Goal: Information Seeking & Learning: Learn about a topic

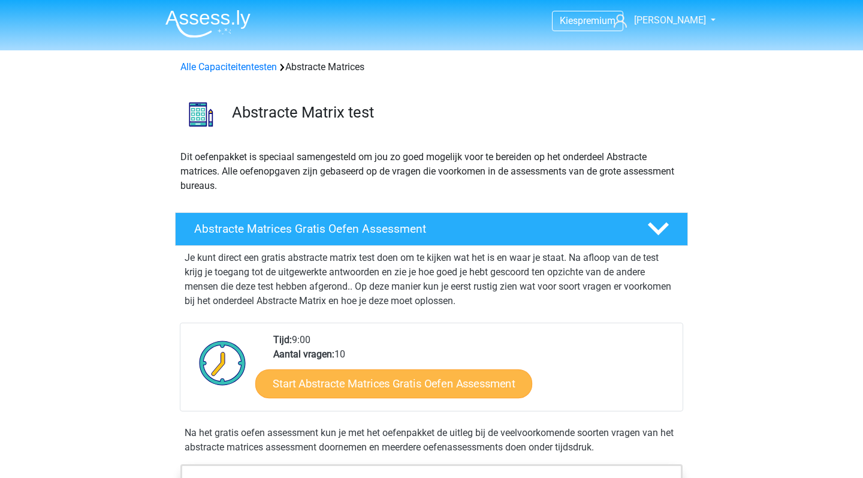
click at [360, 385] on link "Start Abstracte Matrices Gratis Oefen Assessment" at bounding box center [393, 383] width 277 height 29
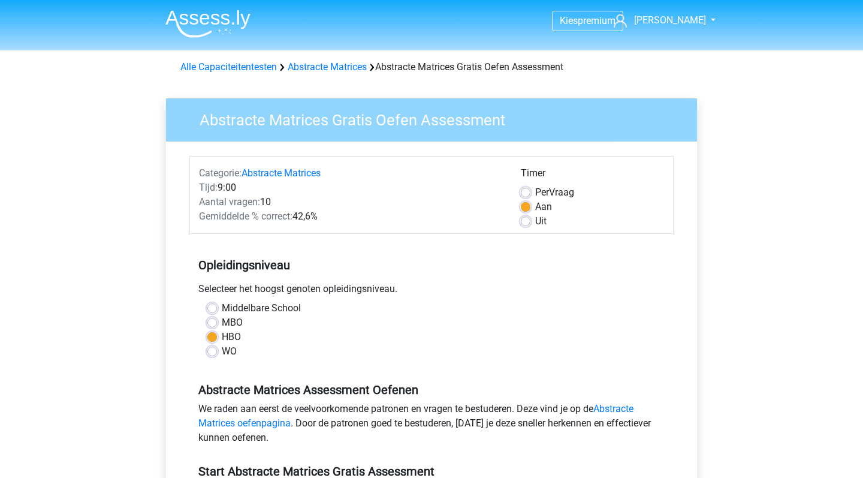
click at [235, 321] on label "MBO" at bounding box center [232, 322] width 21 height 14
click at [217, 321] on input "MBO" at bounding box center [212, 321] width 10 height 12
radio input "true"
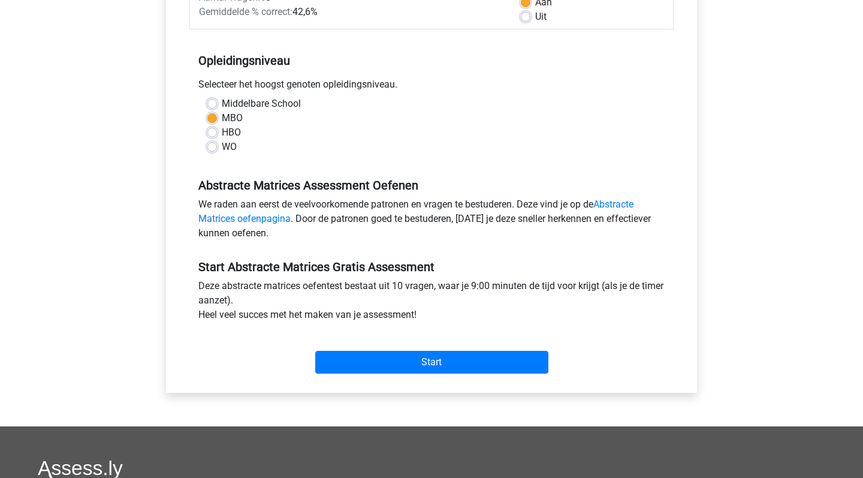
scroll to position [207, 0]
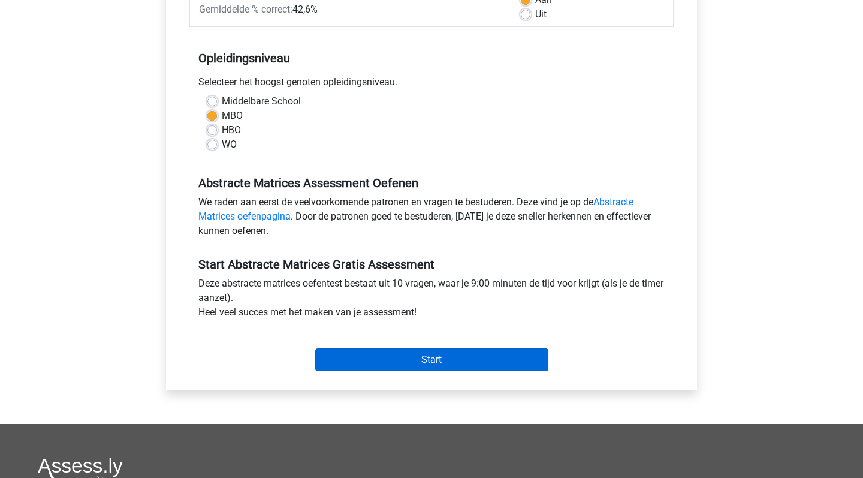
click at [384, 349] on input "Start" at bounding box center [431, 359] width 233 height 23
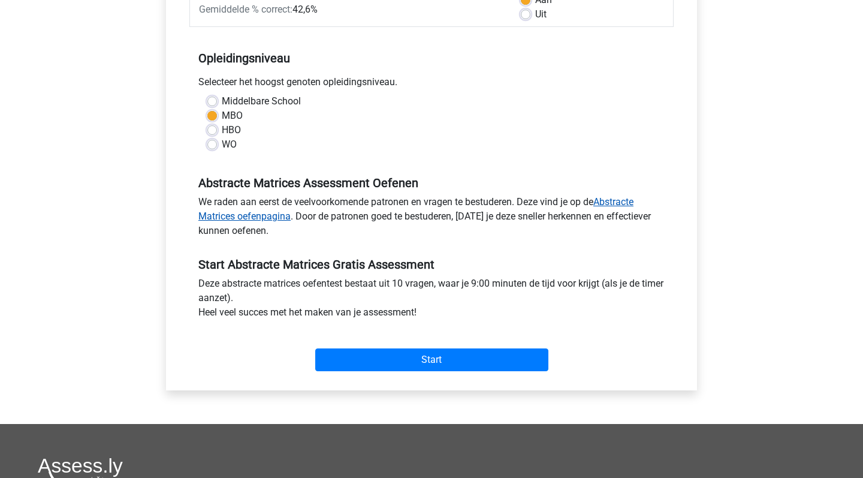
click at [284, 216] on link "Abstracte Matrices oefenpagina" at bounding box center [415, 209] width 435 height 26
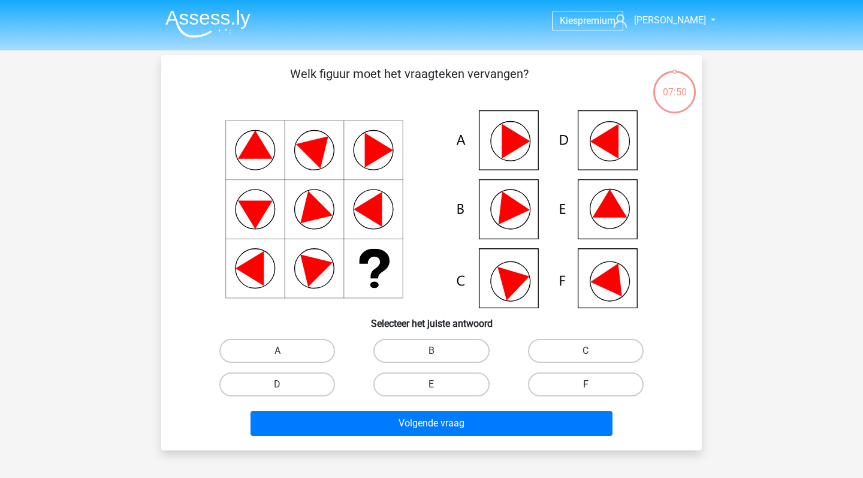
click at [552, 381] on label "F" at bounding box center [586, 384] width 116 height 24
click at [586, 384] on input "F" at bounding box center [590, 388] width 8 height 8
radio input "true"
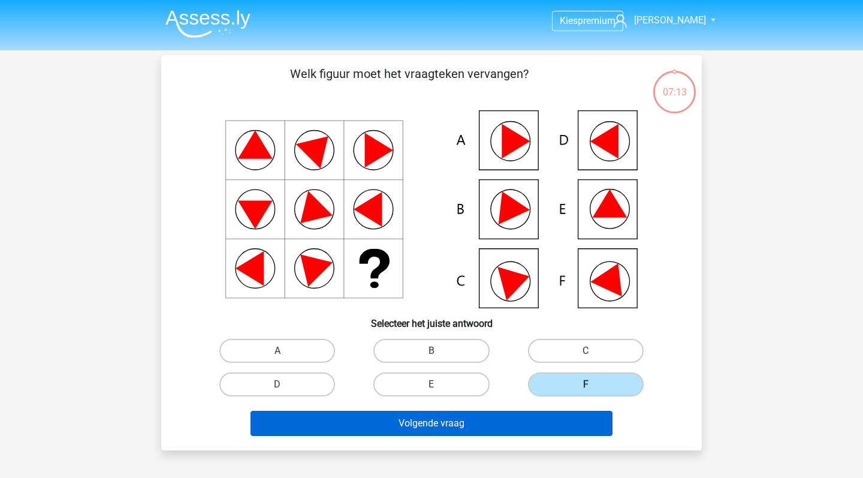
click at [424, 415] on button "Volgende vraag" at bounding box center [432, 423] width 363 height 25
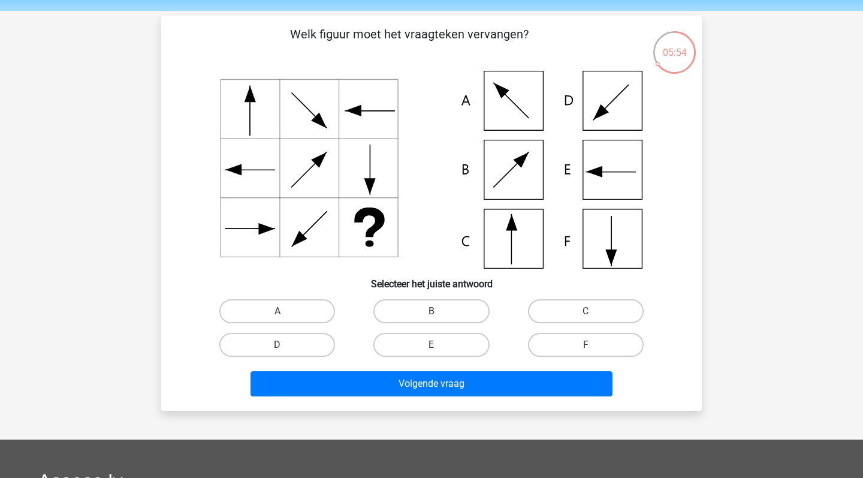
scroll to position [40, 0]
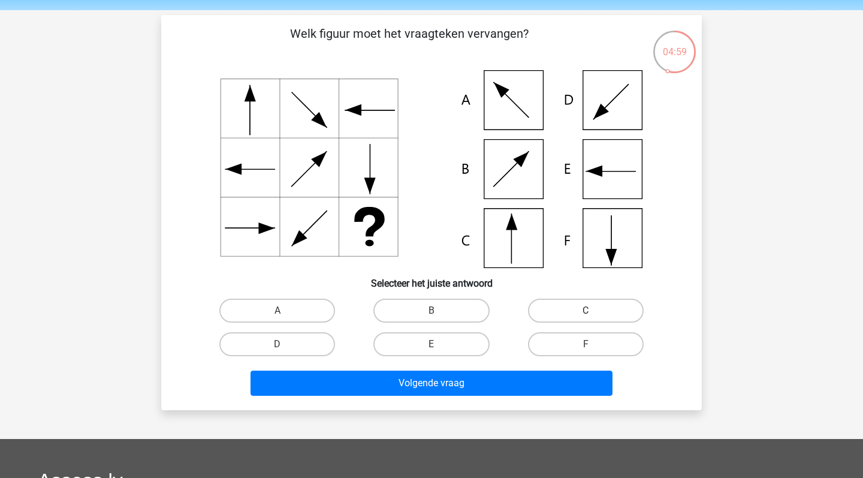
click at [548, 311] on label "C" at bounding box center [586, 311] width 116 height 24
click at [586, 311] on input "C" at bounding box center [590, 315] width 8 height 8
radio input "true"
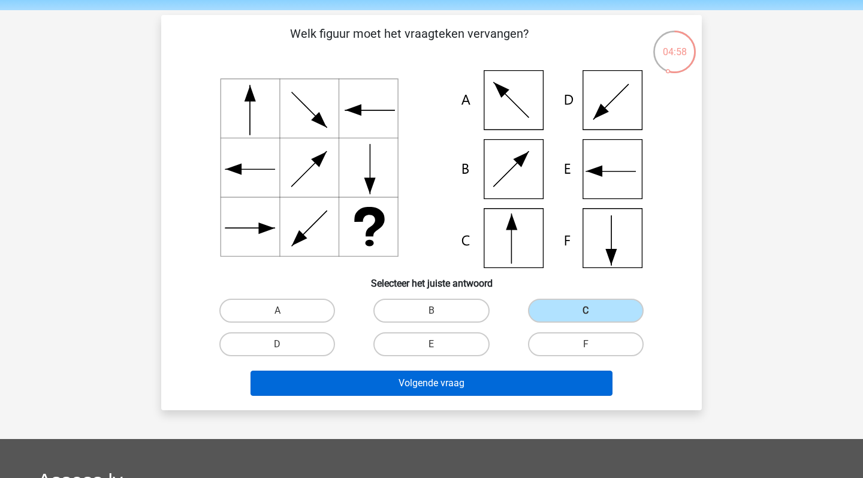
click at [440, 386] on button "Volgende vraag" at bounding box center [432, 382] width 363 height 25
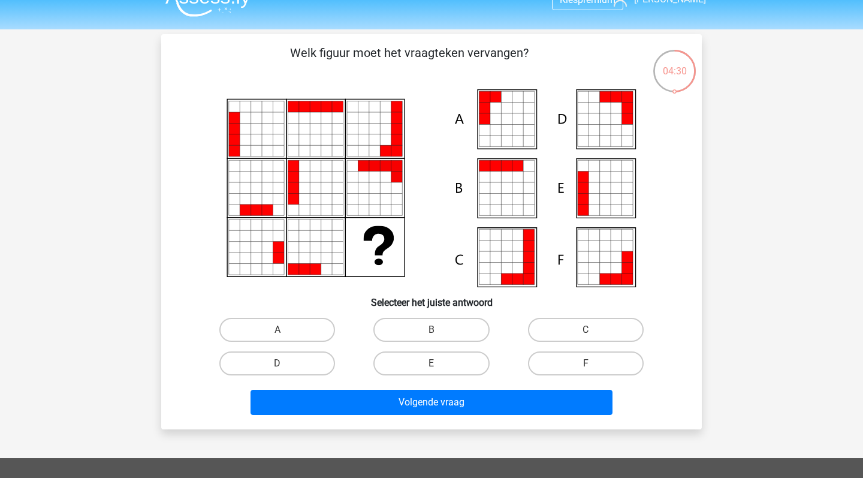
scroll to position [23, 0]
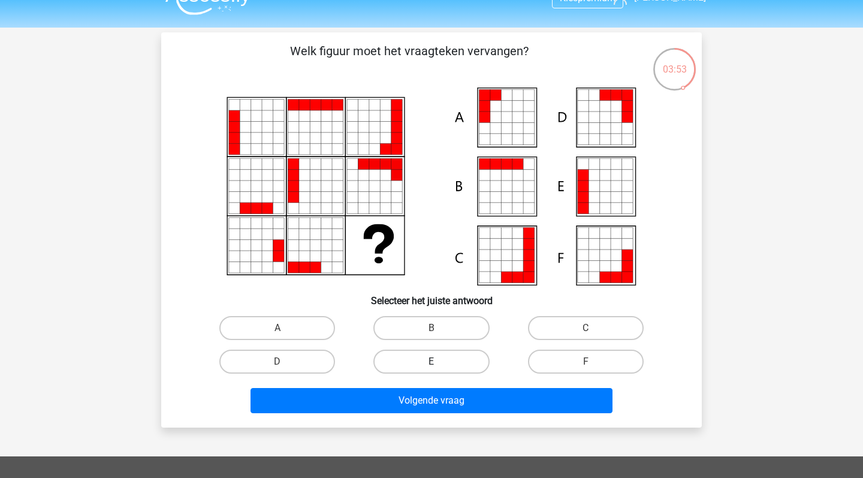
click at [432, 357] on label "E" at bounding box center [431, 361] width 116 height 24
click at [432, 361] on input "E" at bounding box center [436, 365] width 8 height 8
radio input "true"
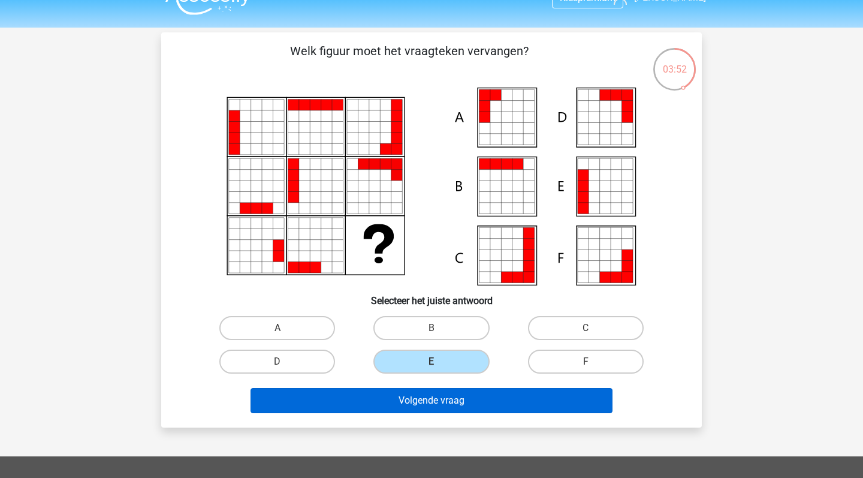
click at [440, 405] on button "Volgende vraag" at bounding box center [432, 400] width 363 height 25
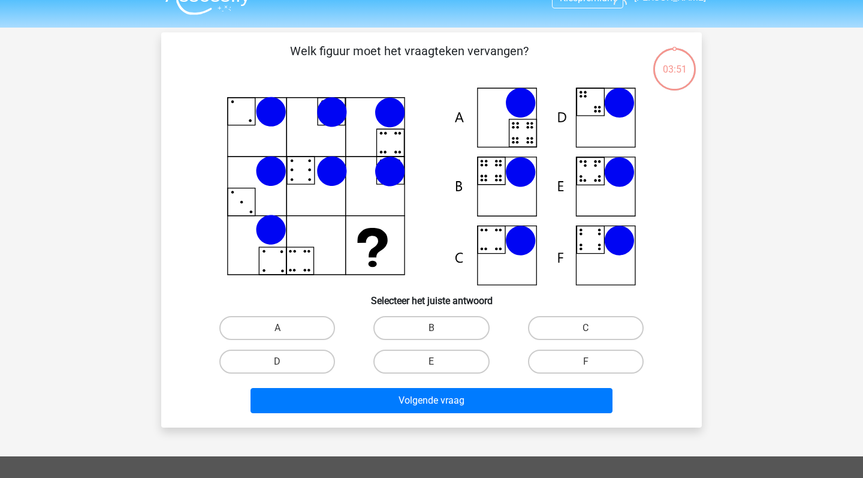
scroll to position [55, 0]
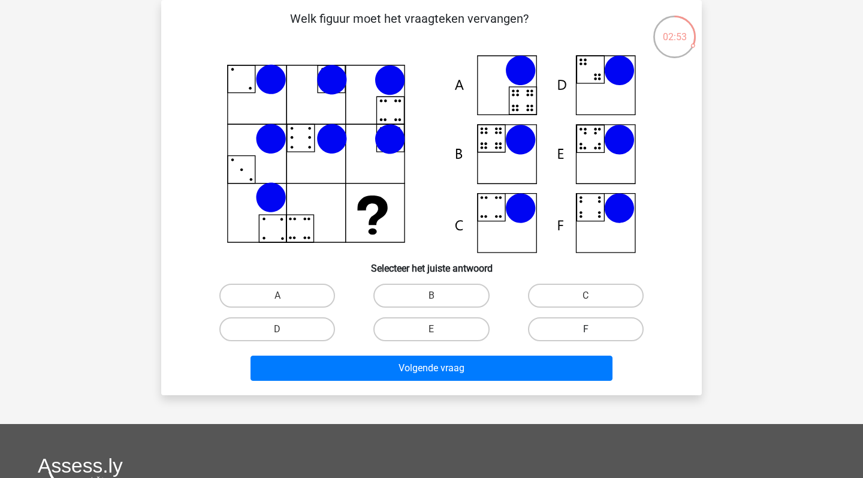
click at [542, 329] on label "F" at bounding box center [586, 329] width 116 height 24
click at [586, 329] on input "F" at bounding box center [590, 333] width 8 height 8
radio input "true"
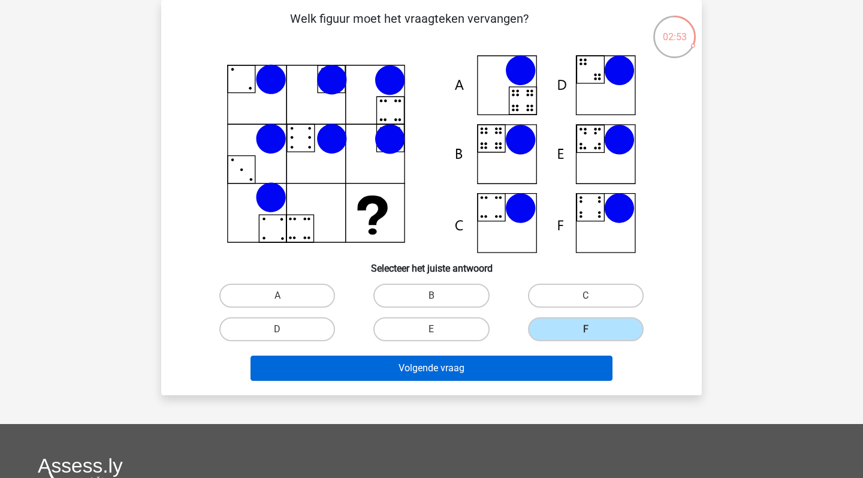
click at [475, 380] on button "Volgende vraag" at bounding box center [432, 367] width 363 height 25
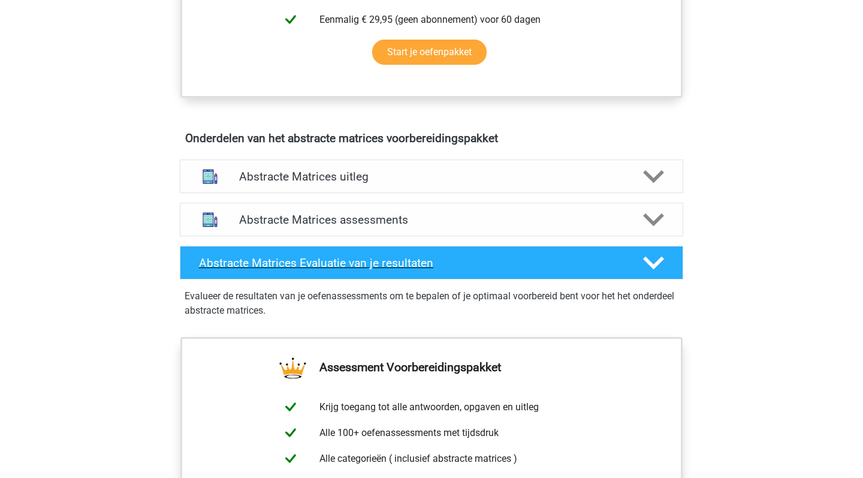
scroll to position [617, 0]
click at [388, 177] on h4 "Abstracte Matrices uitleg" at bounding box center [431, 177] width 385 height 14
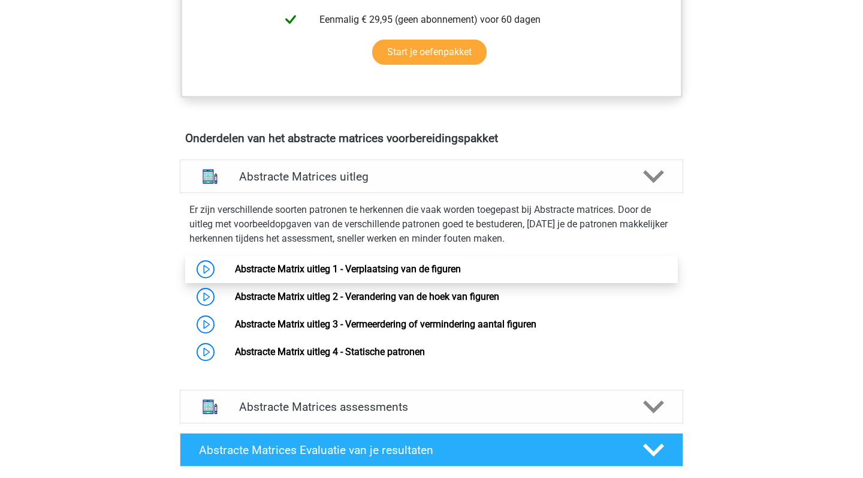
click at [421, 264] on link "Abstracte Matrix uitleg 1 - Verplaatsing van de figuren" at bounding box center [348, 268] width 226 height 11
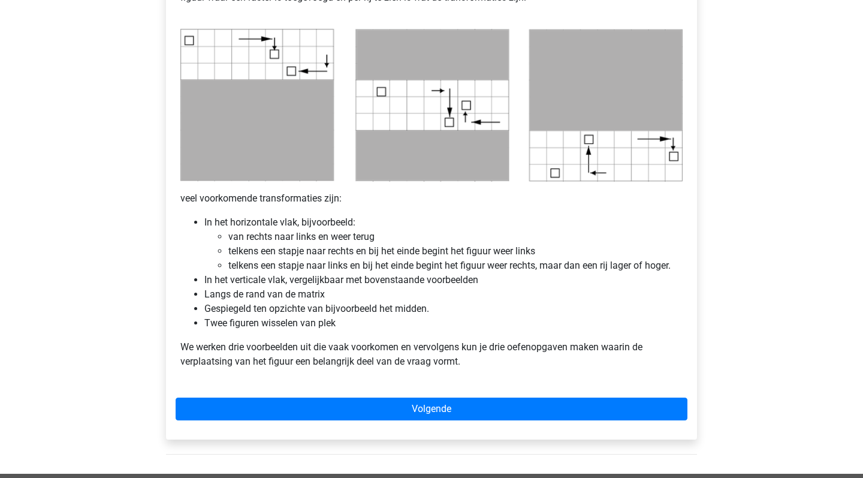
scroll to position [596, 0]
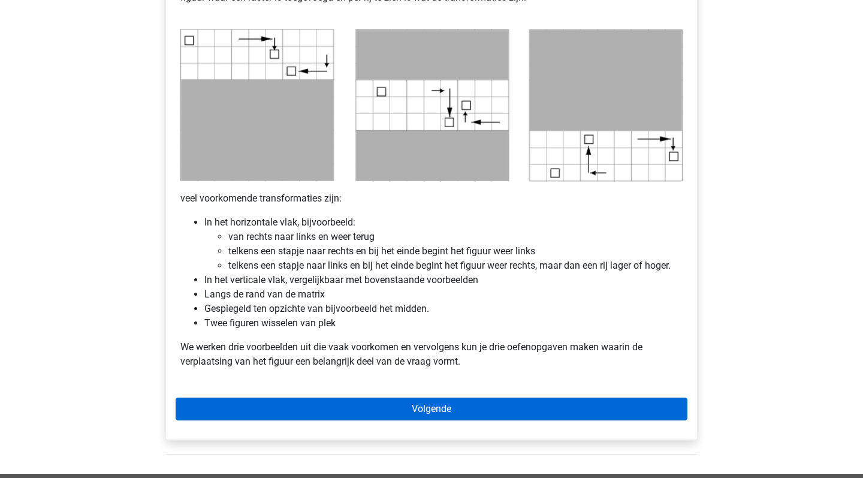
click at [428, 404] on link "Volgende" at bounding box center [432, 408] width 512 height 23
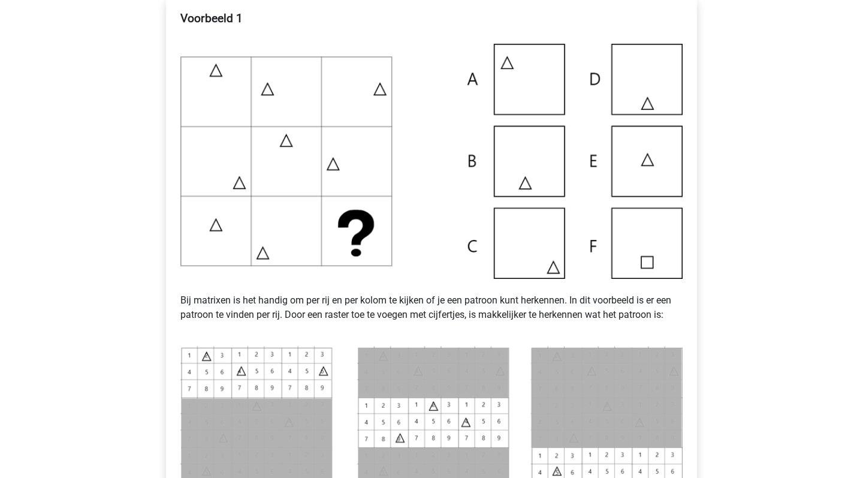
scroll to position [237, 0]
